Goal: Task Accomplishment & Management: Manage account settings

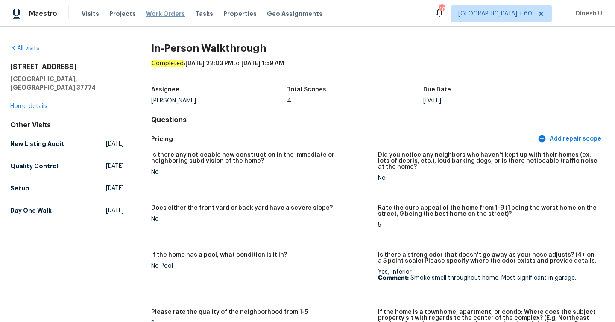
click at [163, 13] on span "Work Orders" at bounding box center [165, 13] width 39 height 9
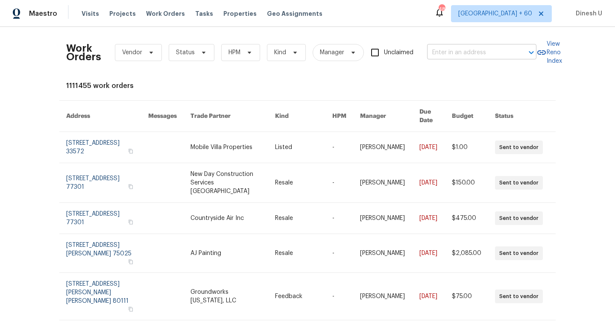
click at [445, 54] on input "text" at bounding box center [469, 52] width 85 height 13
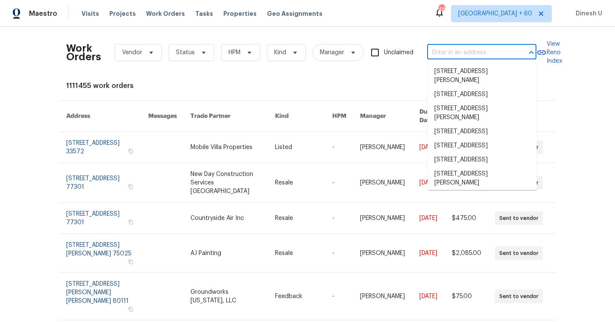
paste input "[STREET_ADDRESS]"
type input "[STREET_ADDRESS]"
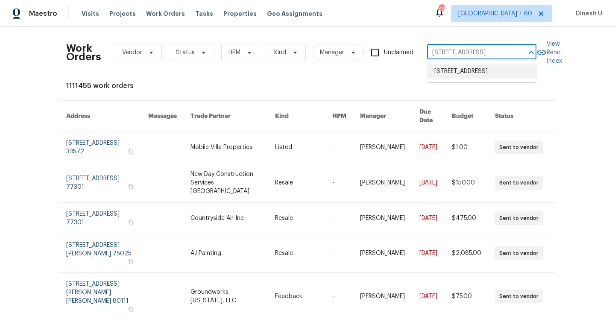
click at [441, 70] on li "[STREET_ADDRESS]" at bounding box center [482, 71] width 109 height 14
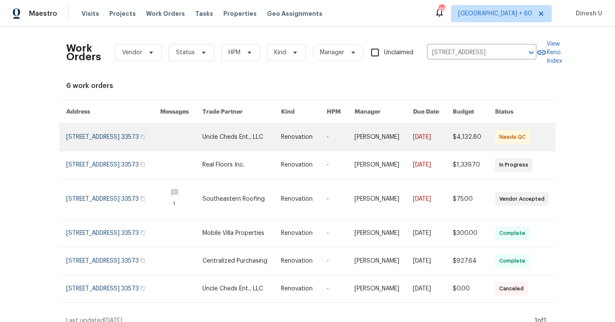
click at [88, 133] on link at bounding box center [113, 136] width 94 height 27
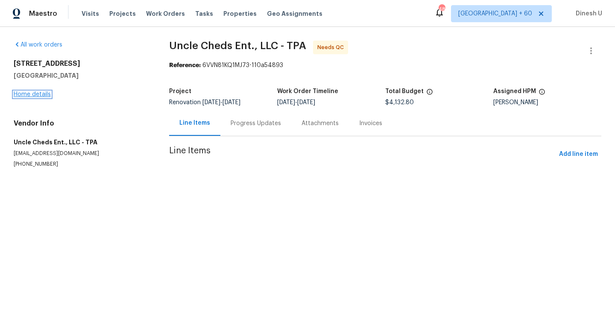
click at [26, 97] on link "Home details" at bounding box center [32, 94] width 37 height 6
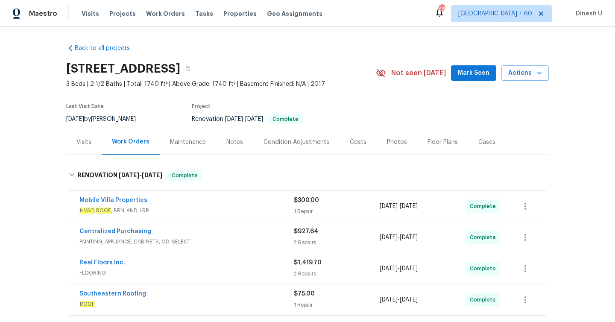
click at [309, 210] on div "1 Repair" at bounding box center [337, 211] width 86 height 9
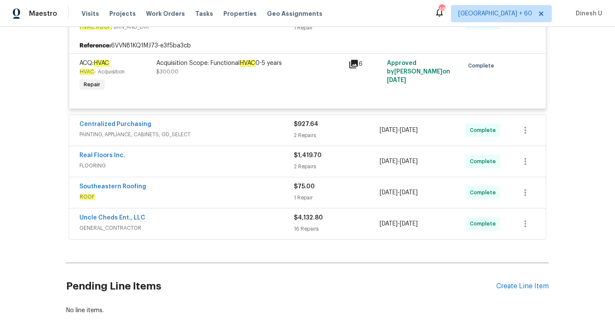
scroll to position [197, 0]
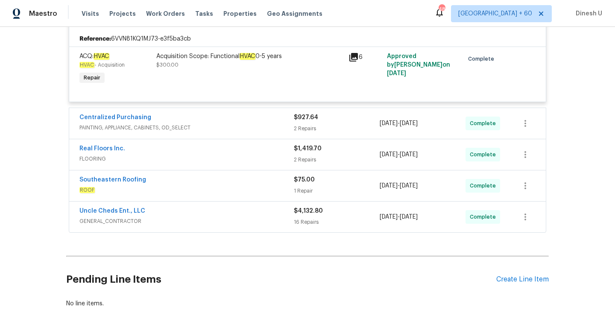
click at [302, 129] on div "2 Repairs" at bounding box center [337, 128] width 86 height 9
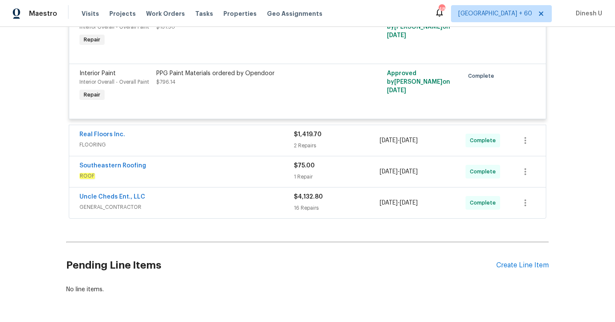
scroll to position [355, 0]
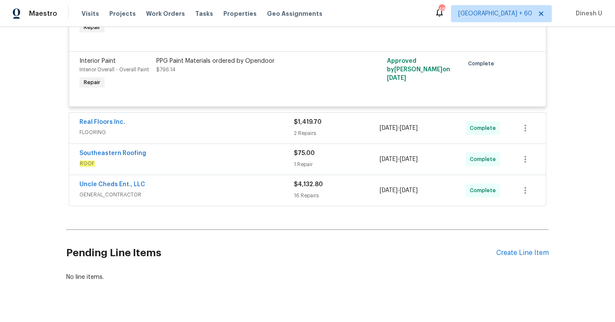
click at [305, 133] on div "2 Repairs" at bounding box center [337, 133] width 86 height 9
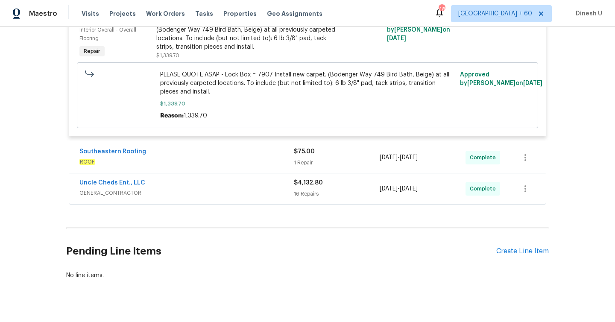
scroll to position [584, 0]
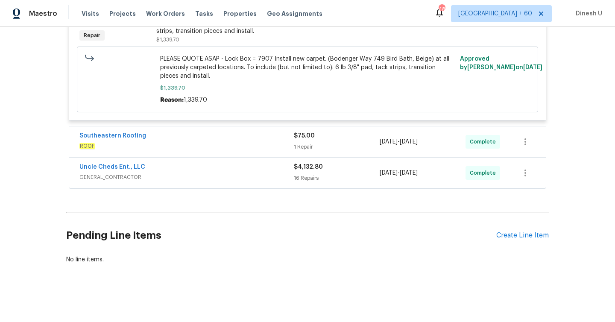
click at [307, 148] on div "1 Repair" at bounding box center [337, 147] width 86 height 9
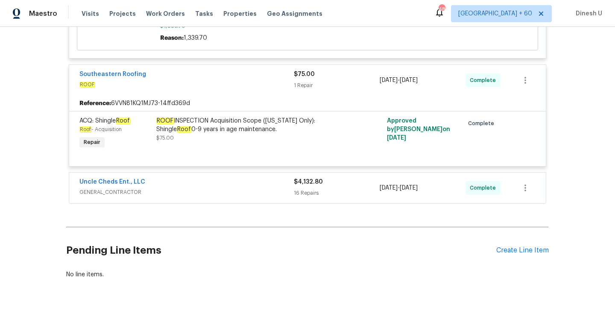
scroll to position [661, 0]
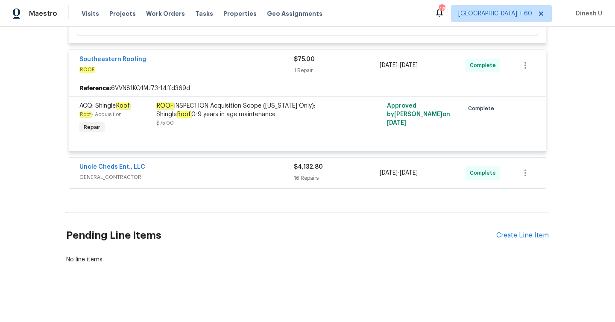
click at [312, 175] on div "16 Repairs" at bounding box center [337, 178] width 86 height 9
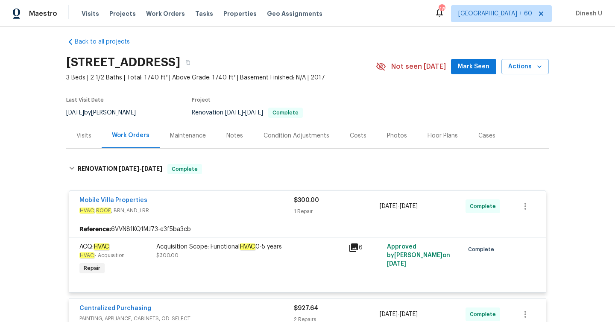
scroll to position [0, 0]
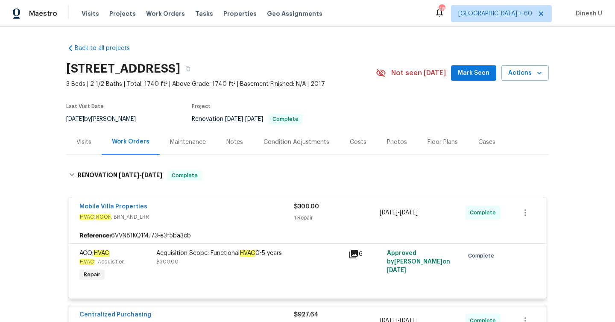
click at [98, 143] on div "Visits" at bounding box center [83, 141] width 35 height 25
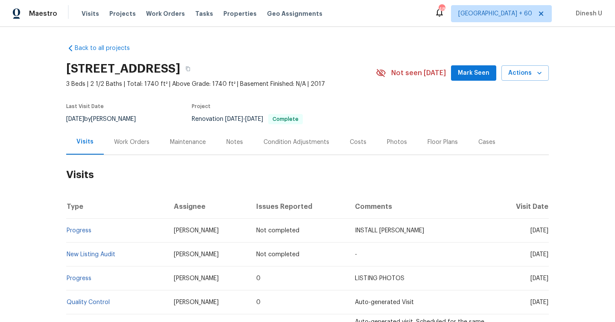
click at [134, 144] on div "Work Orders" at bounding box center [131, 142] width 35 height 9
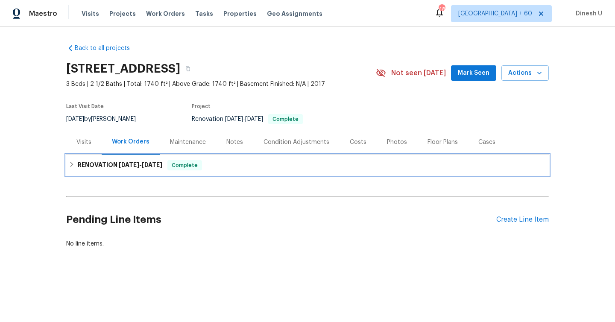
click at [124, 158] on div "RENOVATION [DATE] - [DATE] Complete" at bounding box center [307, 165] width 483 height 21
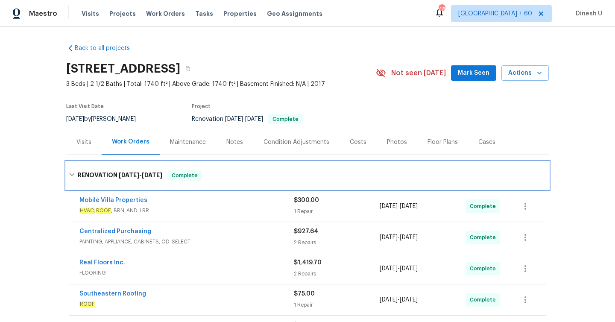
scroll to position [58, 0]
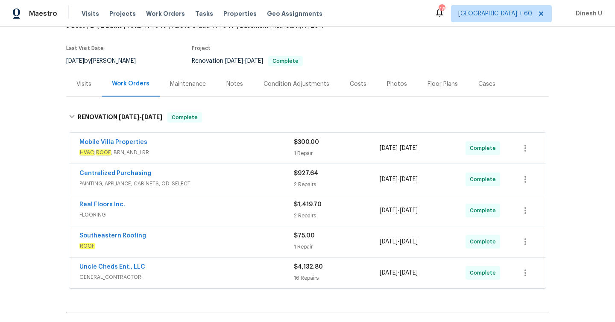
click at [313, 147] on div "$300.00 1 Repair" at bounding box center [337, 148] width 86 height 21
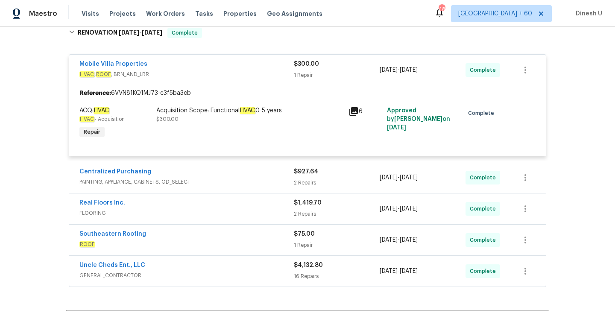
scroll to position [150, 0]
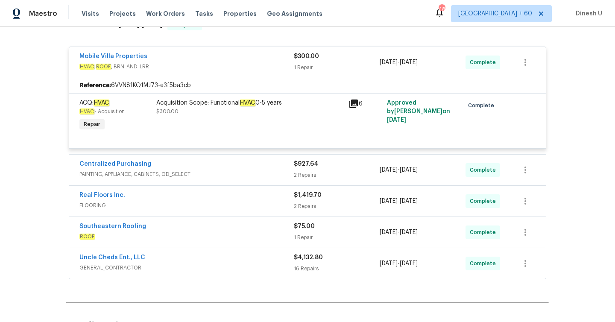
click at [313, 177] on div "2 Repairs" at bounding box center [337, 175] width 86 height 9
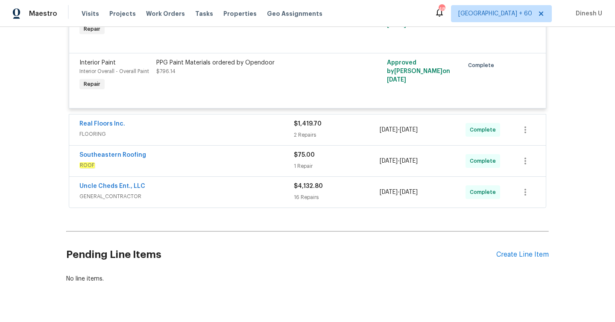
scroll to position [364, 0]
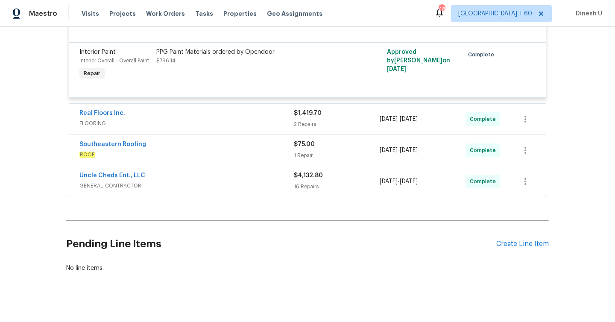
click at [299, 125] on div "2 Repairs" at bounding box center [337, 124] width 86 height 9
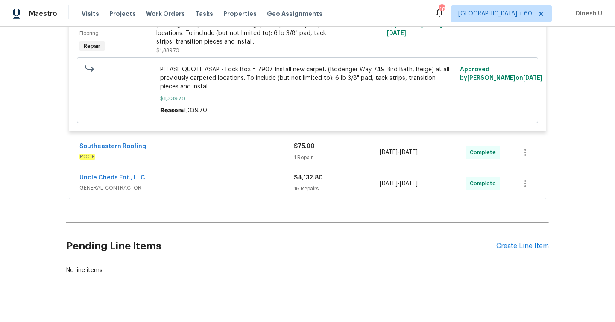
scroll to position [584, 0]
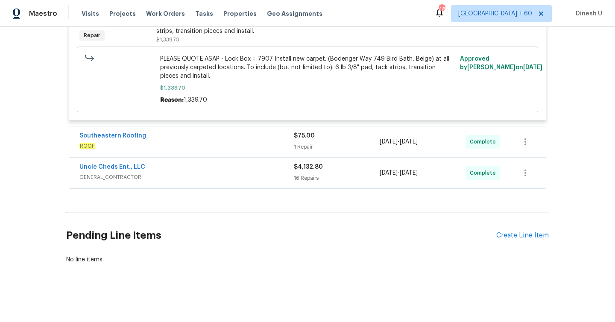
click at [304, 144] on div "1 Repair" at bounding box center [337, 147] width 86 height 9
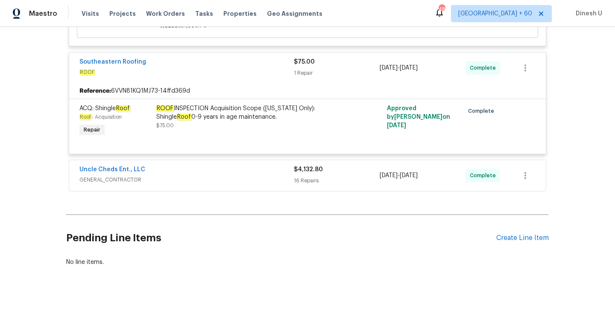
scroll to position [661, 0]
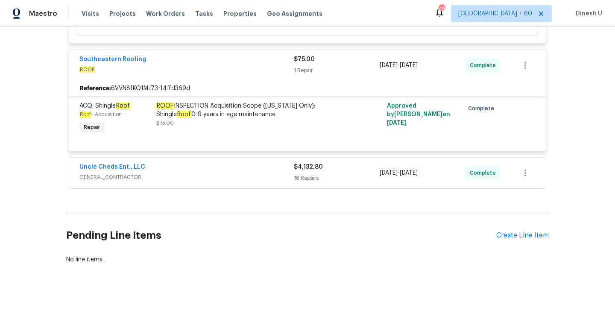
click at [309, 177] on div "16 Repairs" at bounding box center [337, 178] width 86 height 9
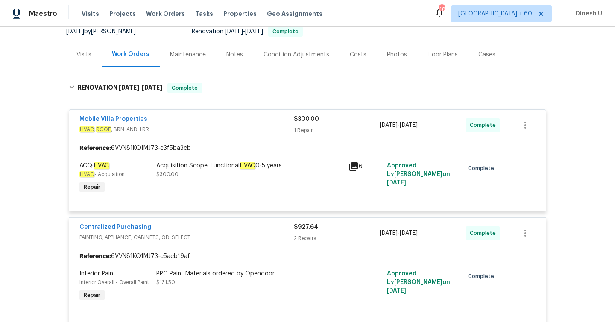
scroll to position [0, 0]
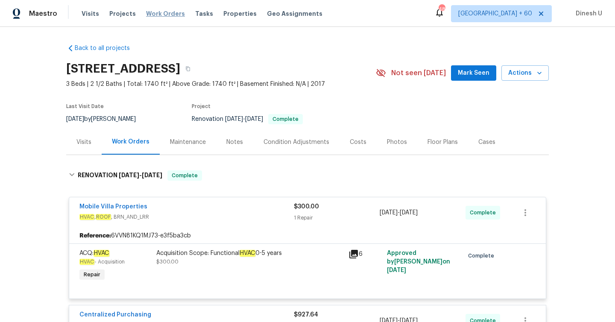
click at [167, 12] on span "Work Orders" at bounding box center [165, 13] width 39 height 9
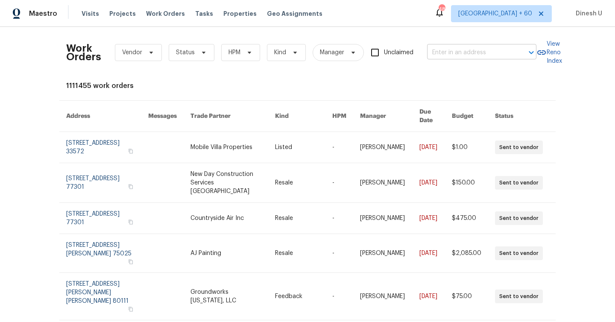
click at [440, 53] on input "text" at bounding box center [469, 52] width 85 height 13
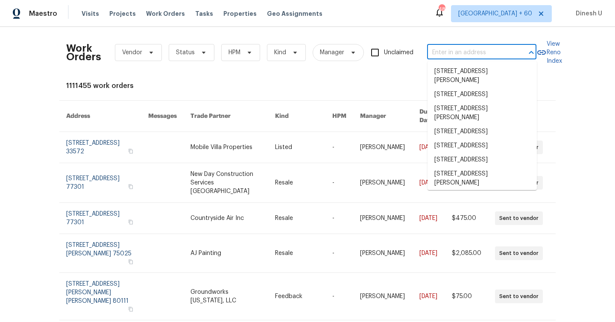
paste input "[STREET_ADDRESS]"
type input "[STREET_ADDRESS]"
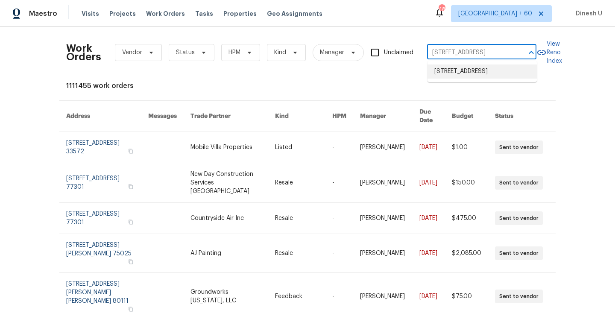
click at [451, 73] on li "[STREET_ADDRESS]" at bounding box center [482, 71] width 109 height 14
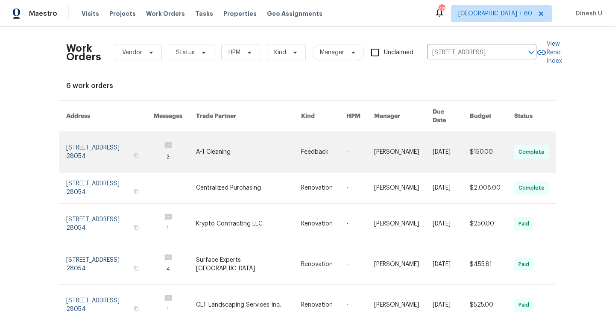
click at [132, 138] on link at bounding box center [110, 152] width 88 height 40
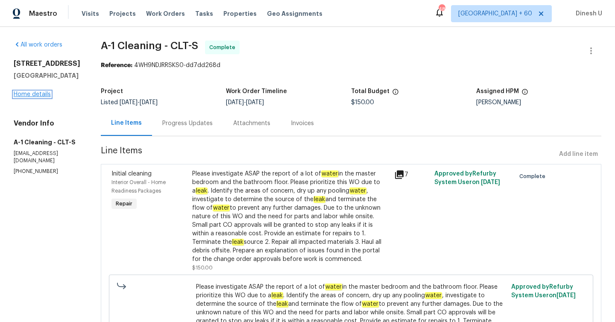
click at [38, 97] on link "Home details" at bounding box center [32, 94] width 37 height 6
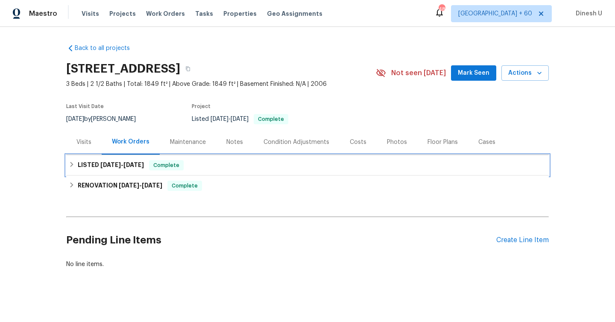
click at [138, 162] on span "[DATE]" at bounding box center [133, 165] width 21 height 6
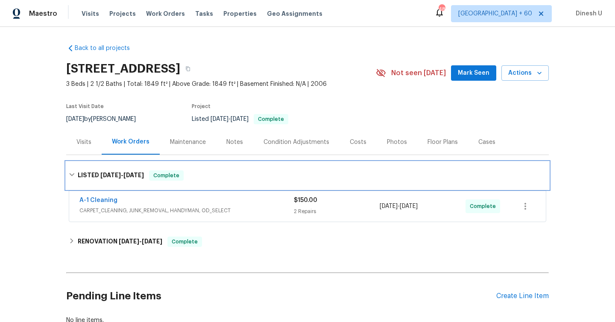
scroll to position [49, 0]
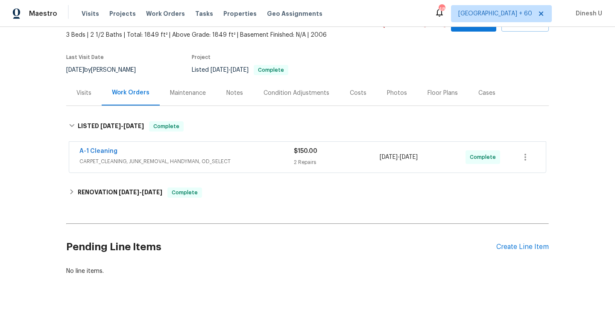
click at [304, 160] on div "2 Repairs" at bounding box center [337, 162] width 86 height 9
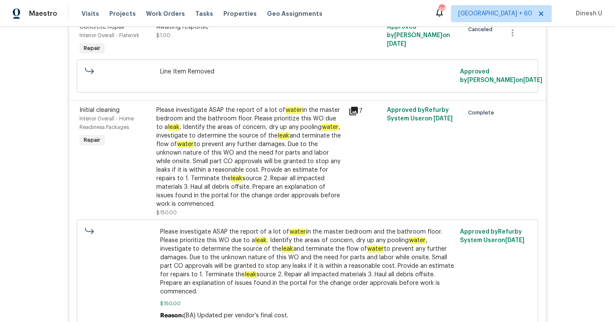
scroll to position [230, 0]
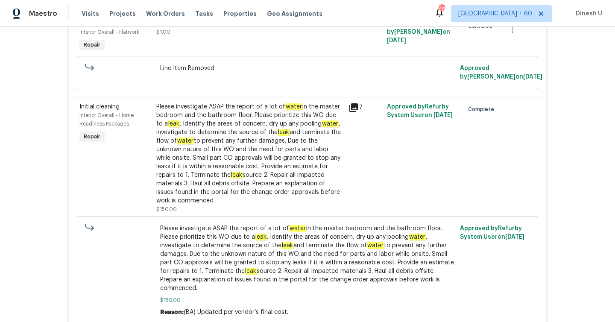
click at [352, 113] on icon at bounding box center [354, 108] width 10 height 10
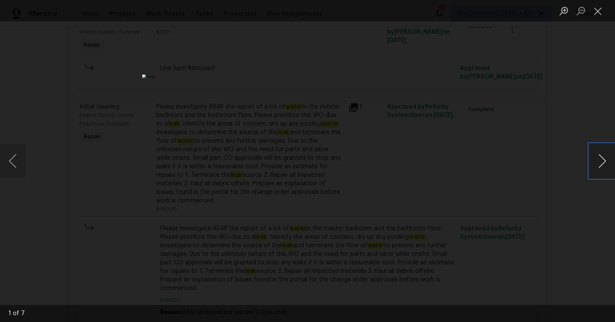
click at [604, 159] on button "Next image" at bounding box center [602, 161] width 26 height 34
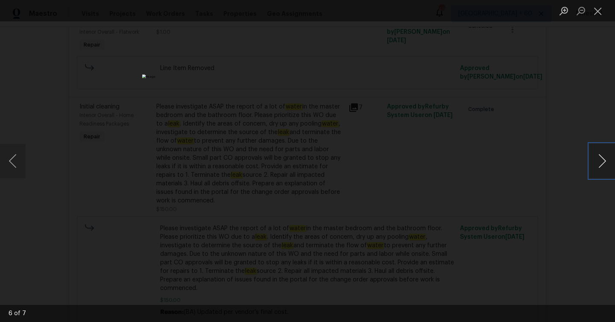
click at [604, 159] on button "Next image" at bounding box center [602, 161] width 26 height 34
click at [595, 10] on button "Close lightbox" at bounding box center [597, 10] width 17 height 15
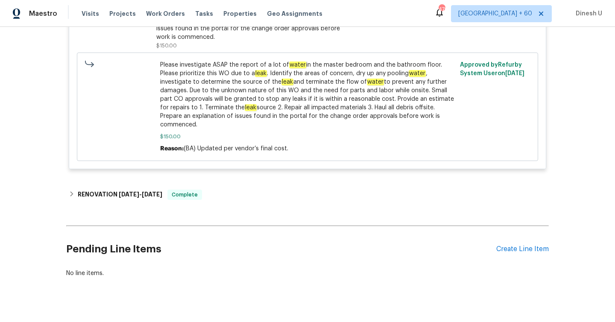
scroll to position [399, 0]
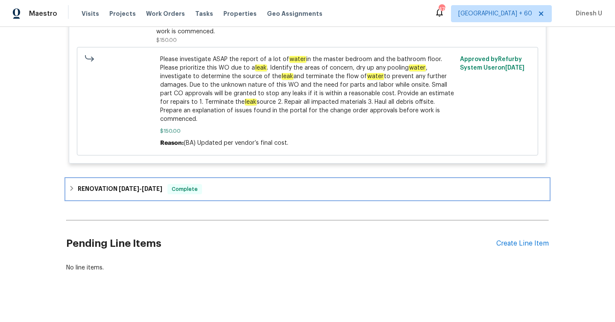
click at [149, 186] on span "[DATE]" at bounding box center [152, 189] width 21 height 6
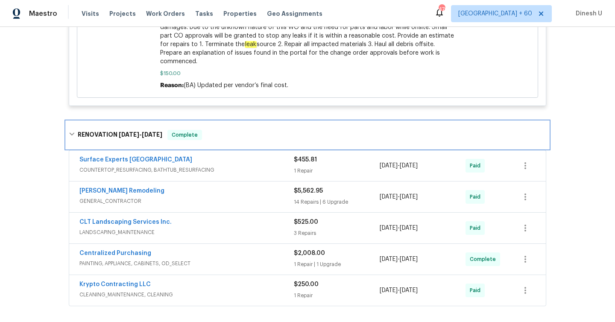
scroll to position [515, 0]
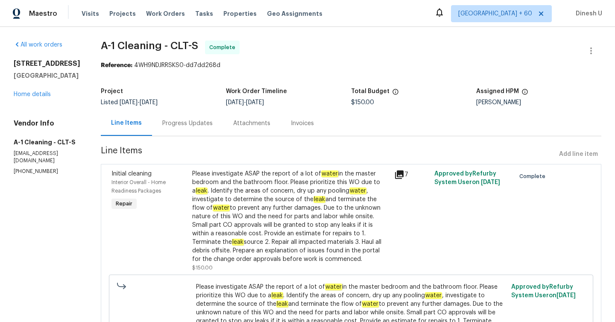
click at [203, 124] on div "Progress Updates" at bounding box center [187, 123] width 50 height 9
